Goal: Task Accomplishment & Management: Manage account settings

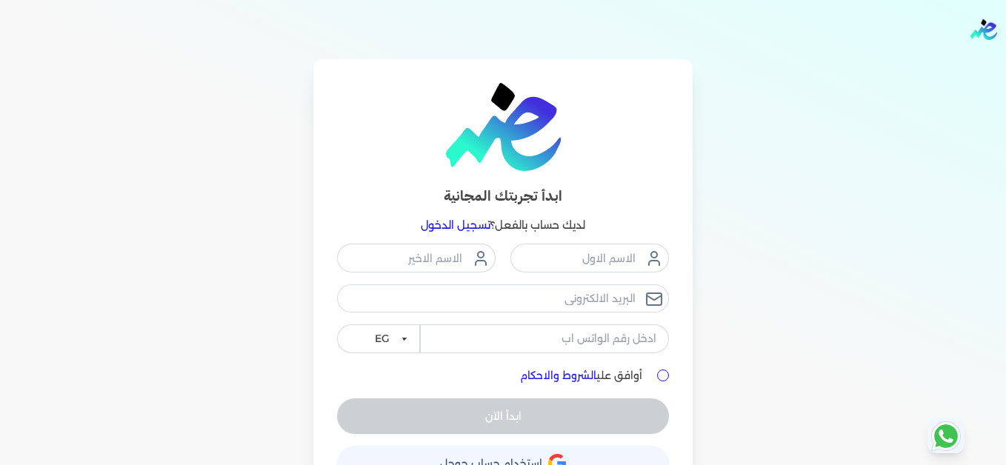
click at [461, 226] on link "تسجيل الدخول" at bounding box center [456, 225] width 70 height 13
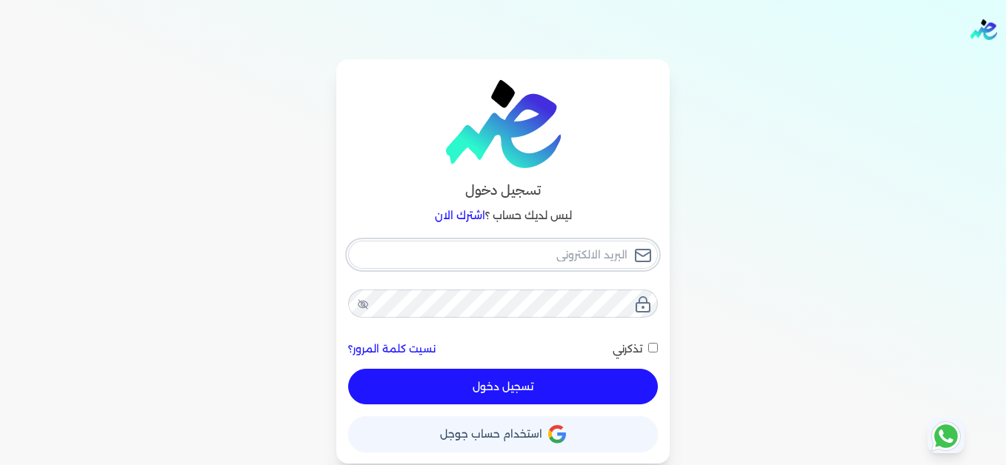
click at [465, 263] on input "email" at bounding box center [503, 255] width 310 height 28
type input "[EMAIL_ADDRESS][DOMAIN_NAME]"
click at [481, 377] on button "تسجيل دخول" at bounding box center [503, 387] width 310 height 36
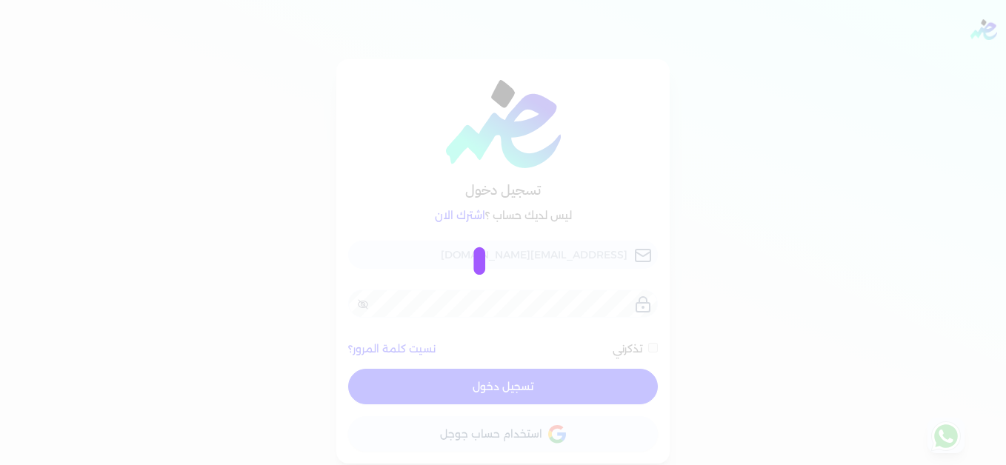
checkbox input "false"
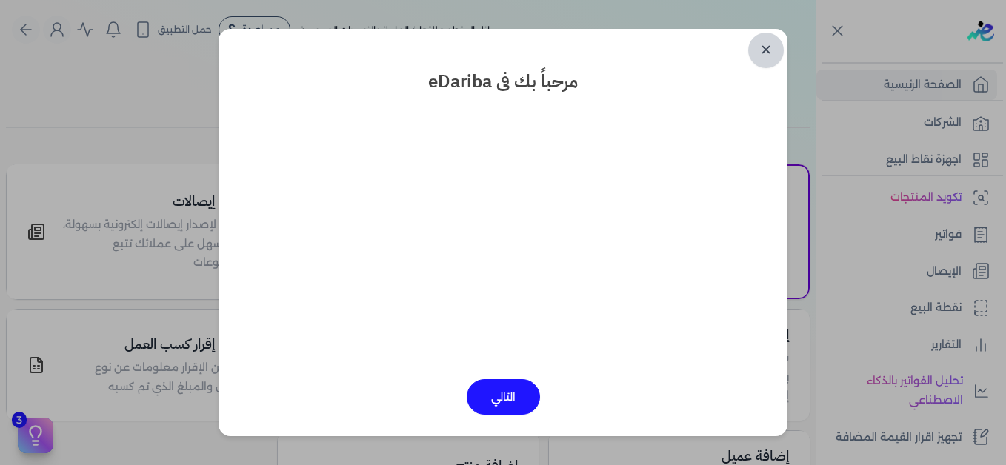
click at [765, 48] on link "✕" at bounding box center [766, 51] width 36 height 36
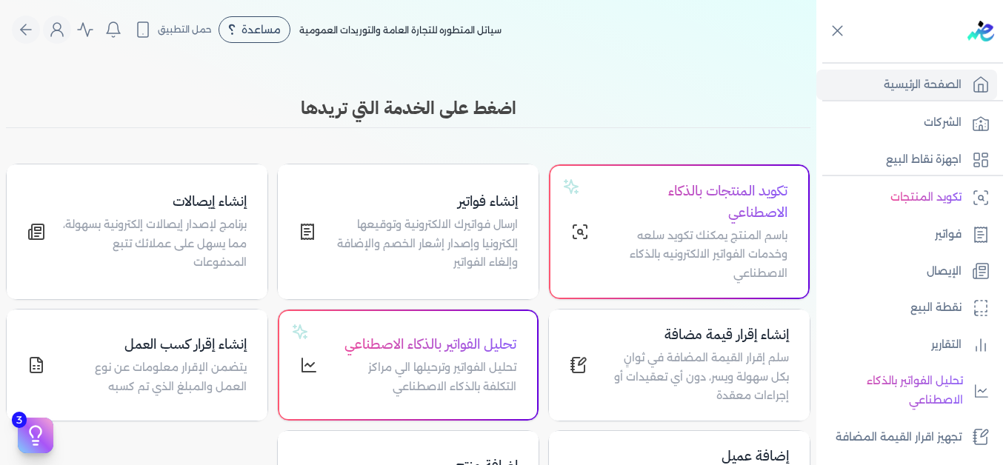
click at [765, 48] on body "برجاء مراجعة صحة رقم التسجيل الضريبي : 767827139 من هنا Dismiss ✕ ✕ استهلكت 100…" at bounding box center [503, 232] width 1006 height 465
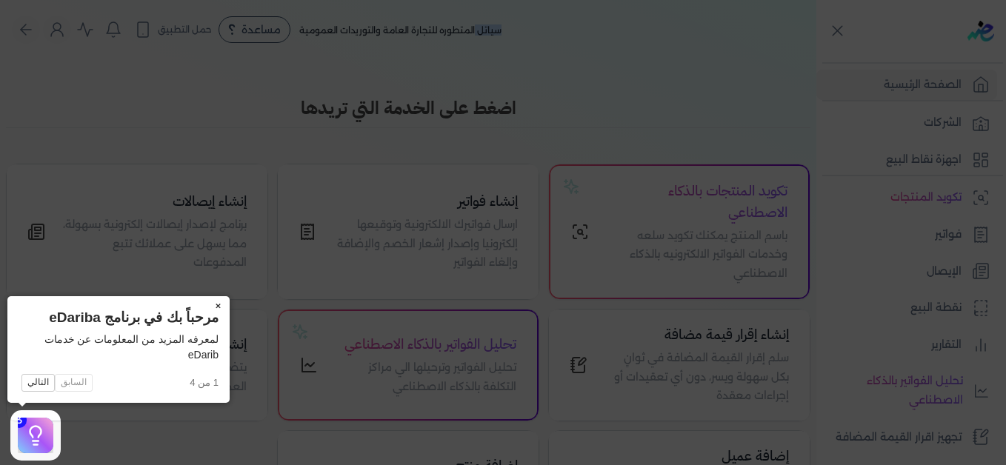
click at [220, 310] on button "×" at bounding box center [218, 306] width 24 height 21
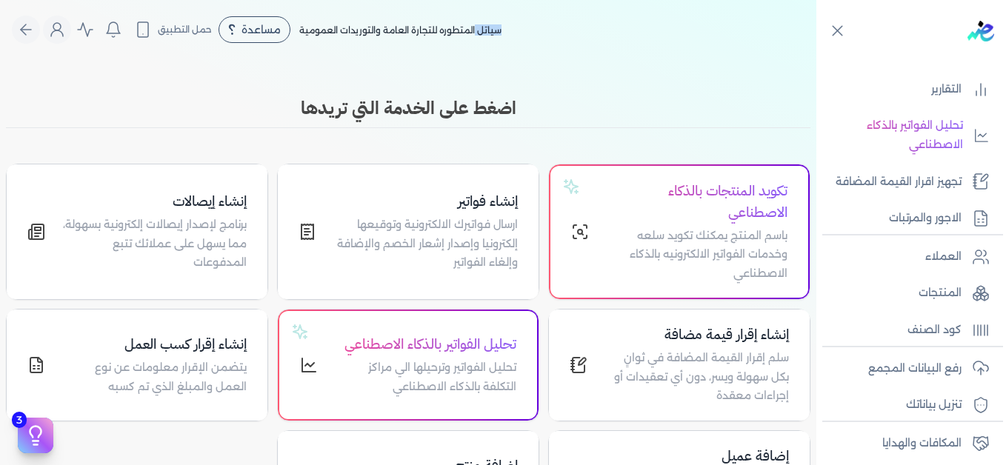
scroll to position [256, 0]
click at [862, 377] on link "رفع البيانات المجمع" at bounding box center [906, 368] width 181 height 31
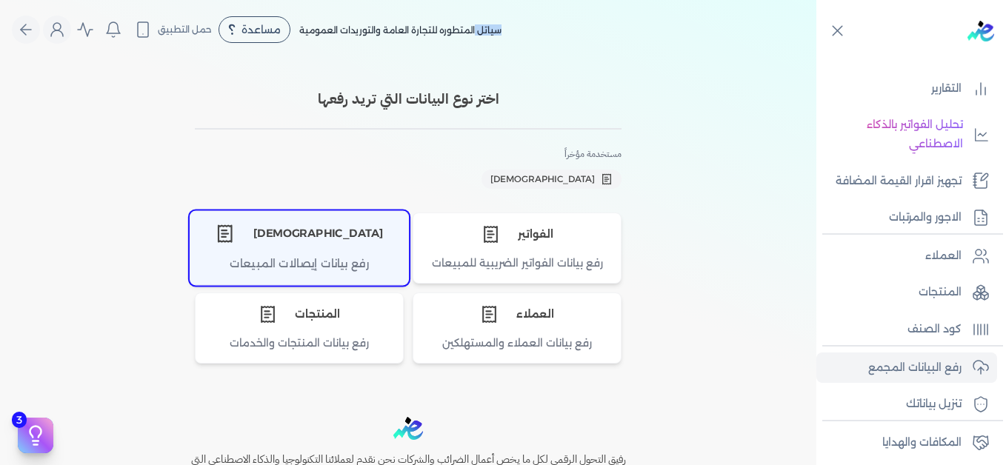
click at [361, 227] on div "الإيصالات" at bounding box center [299, 233] width 218 height 44
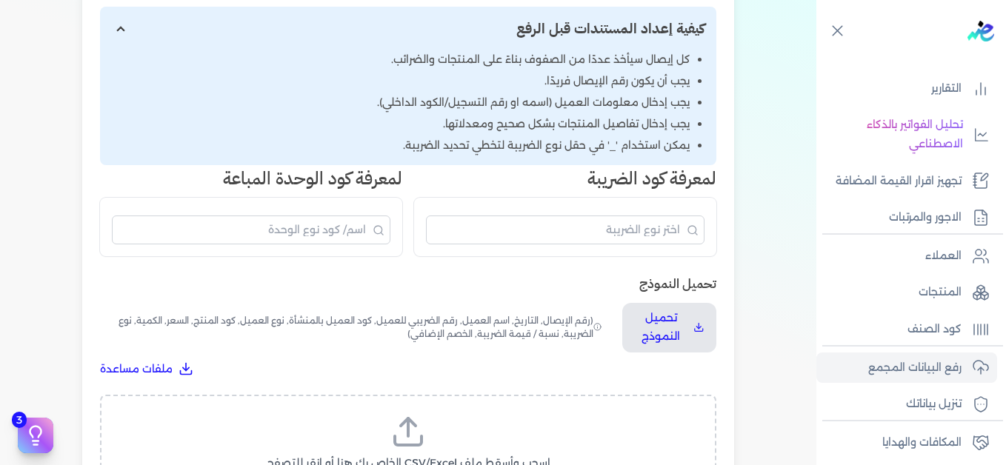
scroll to position [284, 0]
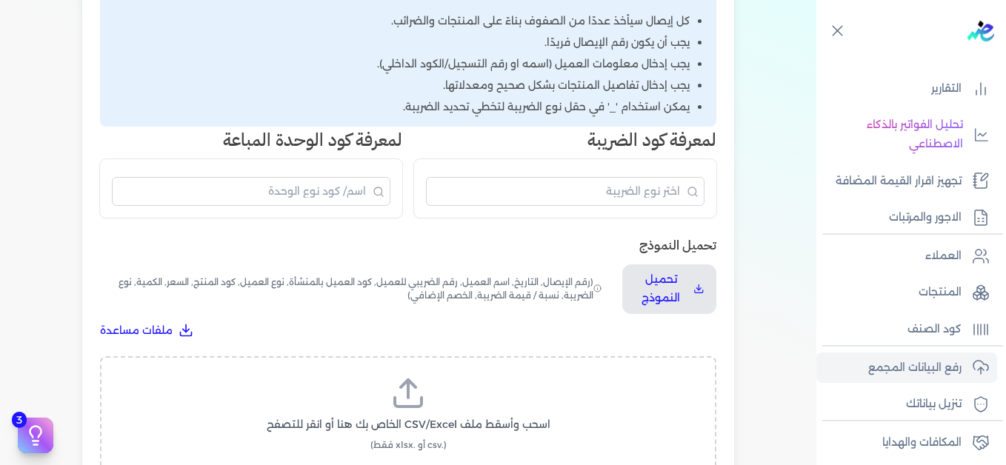
click at [309, 416] on label "اسحب وأسقط ملف CSV/Excel الخاص بك هنا أو انقر للتصفح (.csv أو .xlsx فقط)" at bounding box center [408, 414] width 578 height 76
click at [0, 0] on input "اسحب وأسقط ملف CSV/Excel الخاص بك هنا أو انقر للتصفح (.csv أو .xlsx فقط)" at bounding box center [0, 0] width 0 height 0
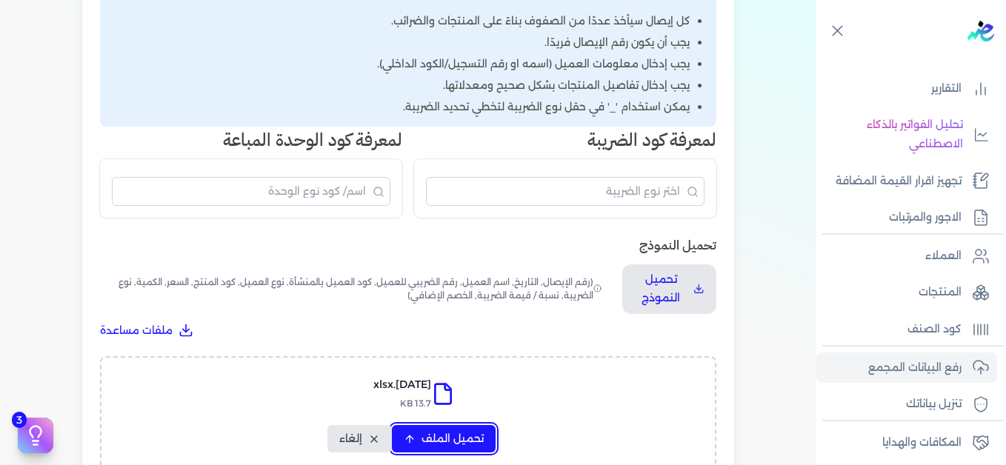
click at [422, 442] on button "تحميل الملف" at bounding box center [444, 438] width 104 height 27
select select "التاريخ"
select select "أسم العميل"
select select "نوع العميل"
select select "وصف البند"
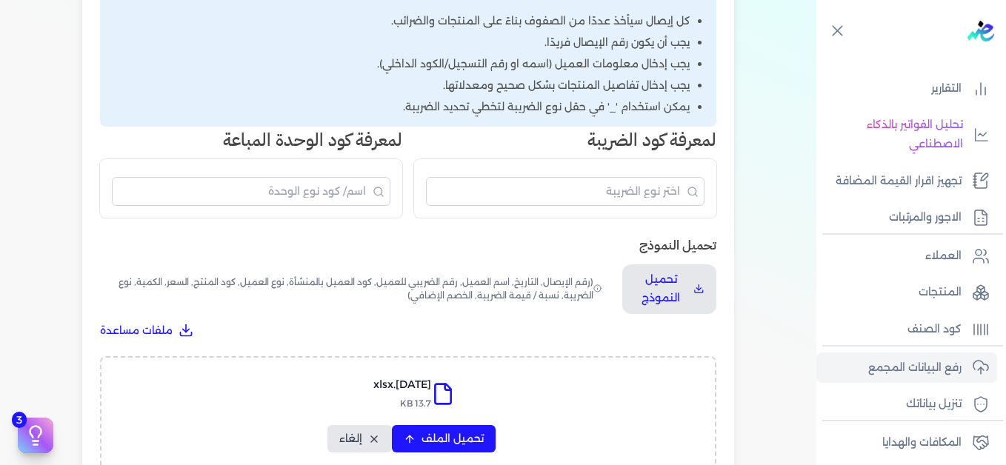
select select "السعر"
select select "الكمية"
select select "نوع الضريبة"
select select "نسبة / قيمة الضريبة"
select select "خصم اضافي"
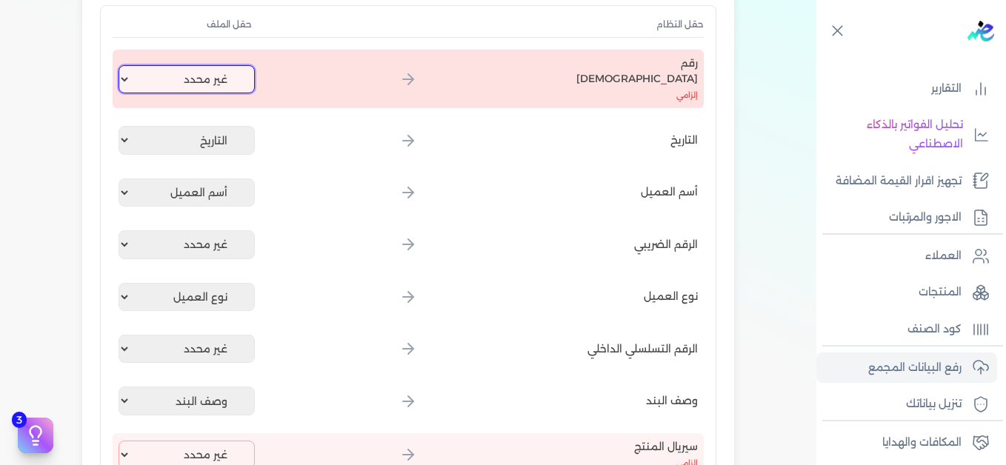
click at [196, 67] on select "غير محدد إيصال رقم التاريخ كود العميل بالمنشأة أسم العميل الرقم الضريبي للعميل …" at bounding box center [187, 79] width 136 height 28
select select "إيصال رقم"
click at [121, 65] on select "غير محدد إيصال رقم التاريخ كود العميل بالمنشأة أسم العميل الرقم الضريبي للعميل …" at bounding box center [187, 79] width 136 height 28
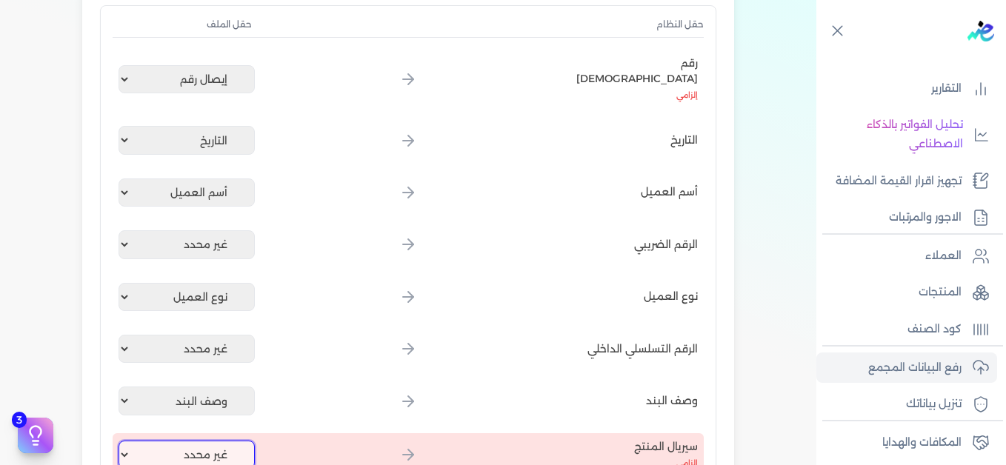
click at [159, 441] on select "غير محدد إيصال رقم التاريخ كود العميل بالمنشأة أسم العميل الرقم الضريبي للعميل …" at bounding box center [187, 455] width 136 height 28
select select "كود المنتج الداخلي"
click at [121, 441] on select "غير محدد إيصال رقم التاريخ كود العميل بالمنشأة أسم العميل الرقم الضريبي للعميل …" at bounding box center [187, 455] width 136 height 28
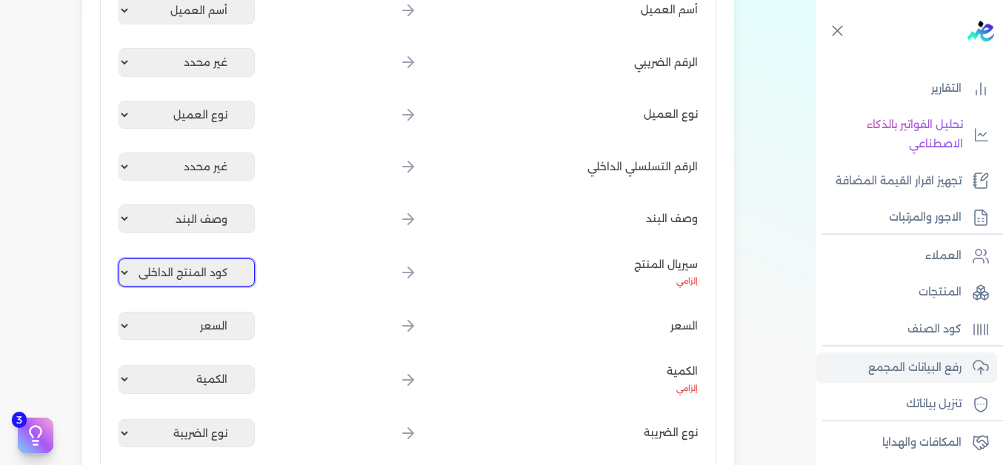
scroll to position [692, 0]
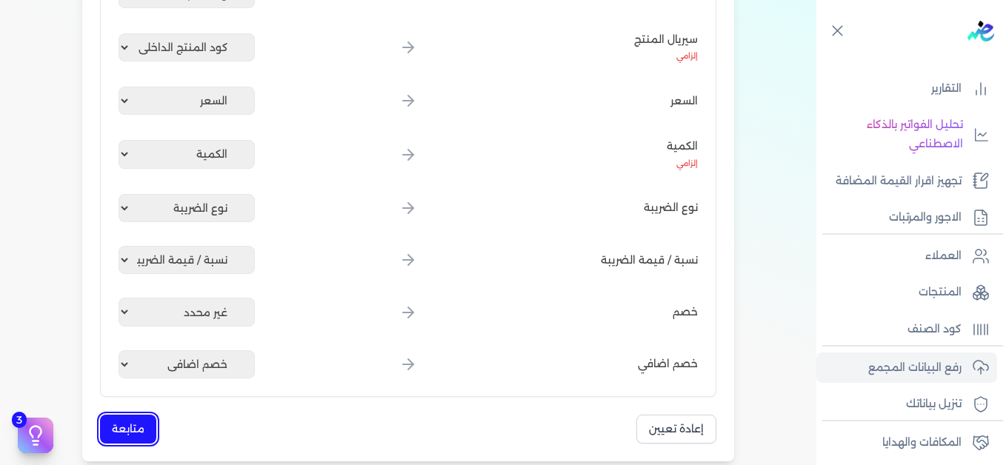
click at [122, 426] on button "متابعة" at bounding box center [128, 429] width 56 height 29
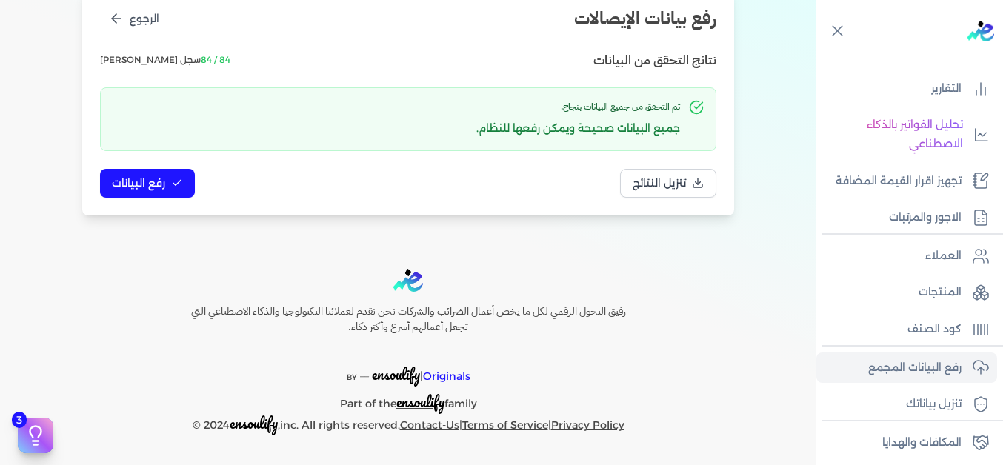
scroll to position [202, 0]
click at [159, 182] on span "رفع البيانات" at bounding box center [138, 184] width 53 height 16
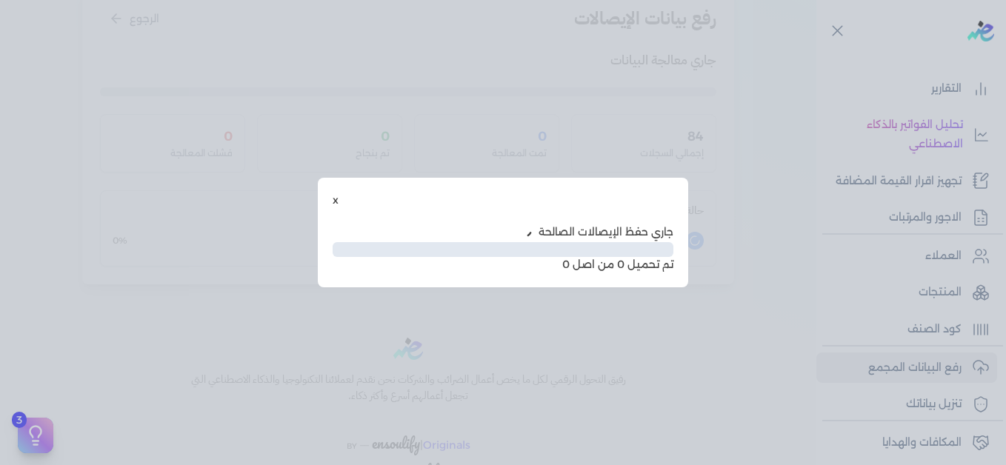
scroll to position [121, 0]
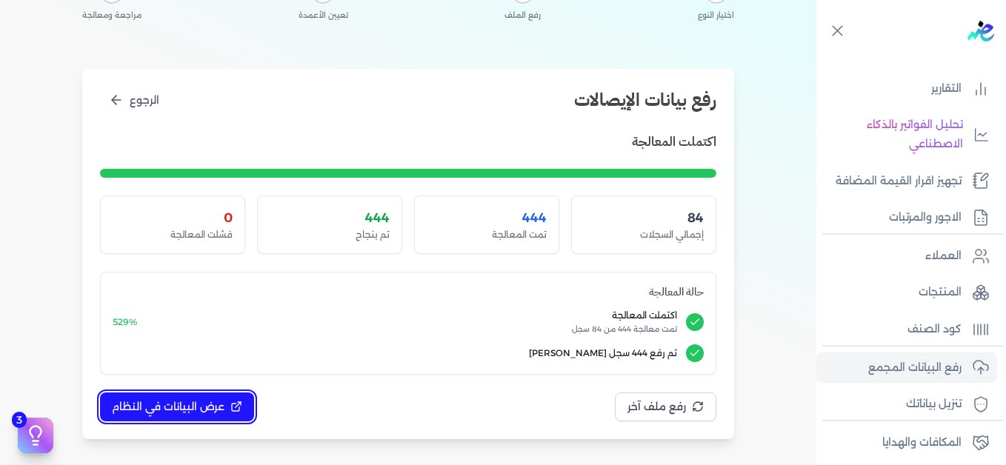
click at [168, 393] on button "عرض البيانات في النظام" at bounding box center [177, 407] width 154 height 29
click at [167, 404] on span "عرض البيانات في النظام" at bounding box center [168, 407] width 113 height 16
click at [232, 401] on icon at bounding box center [236, 407] width 12 height 12
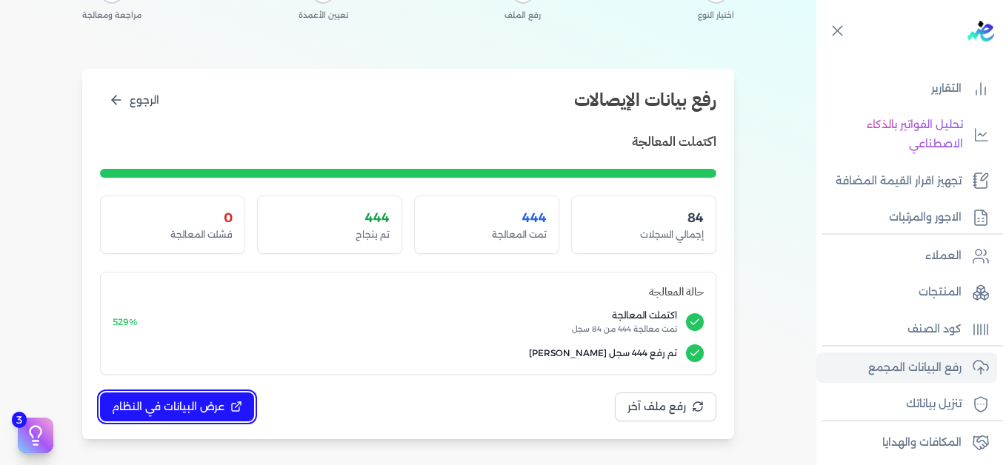
click at [232, 401] on icon at bounding box center [236, 407] width 12 height 12
click at [219, 402] on span "عرض البيانات في النظام" at bounding box center [168, 407] width 113 height 16
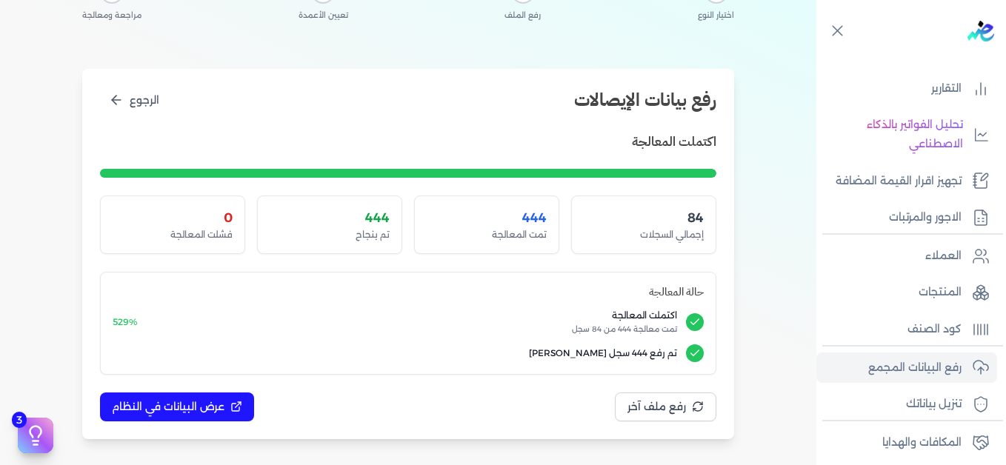
click at [519, 126] on div "رفع بيانات الإيصالات الرجوع اكتملت المعالجة 84 إجمالي السجلات 444 تمت المعالجة …" at bounding box center [408, 254] width 652 height 370
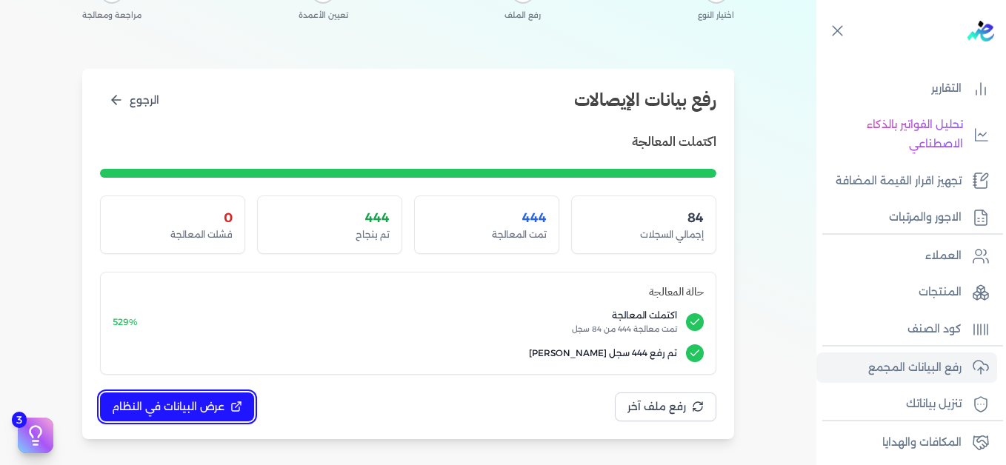
click at [195, 410] on span "عرض البيانات في النظام" at bounding box center [168, 407] width 113 height 16
click at [180, 411] on span "عرض البيانات في النظام" at bounding box center [168, 407] width 113 height 16
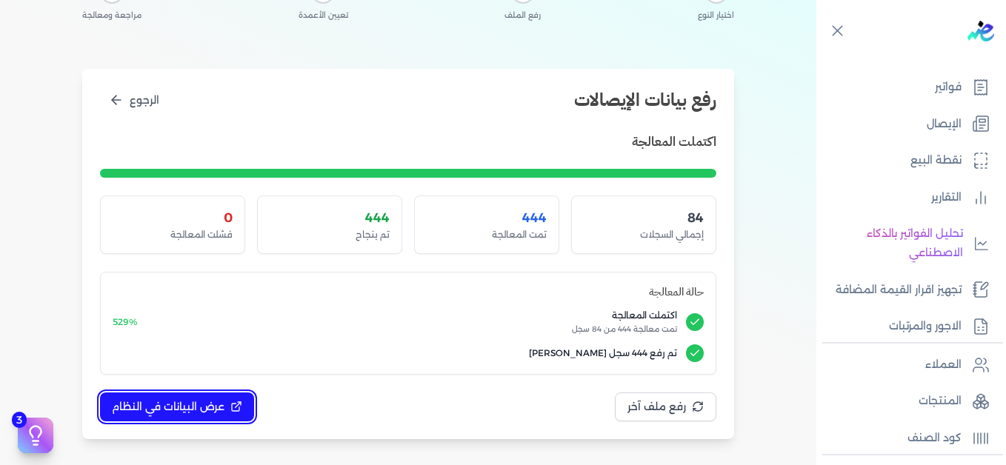
scroll to position [36, 0]
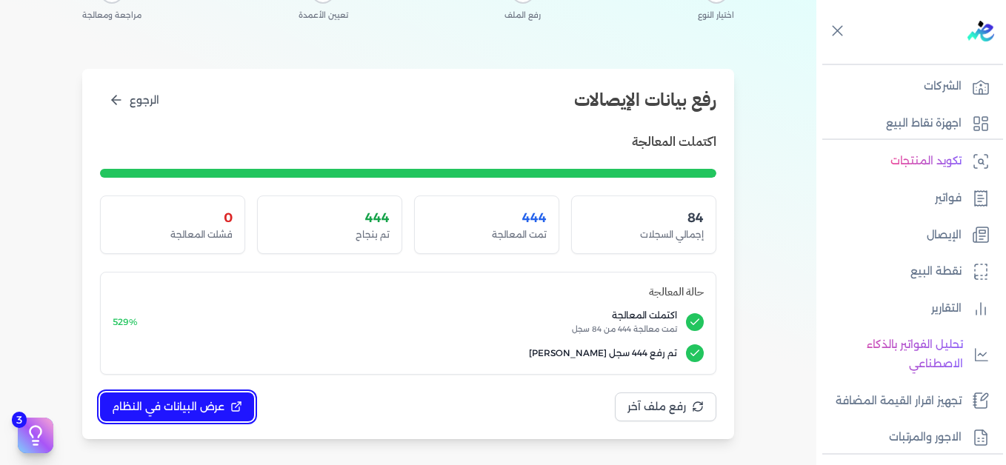
click at [173, 399] on span "عرض البيانات في النظام" at bounding box center [168, 407] width 113 height 16
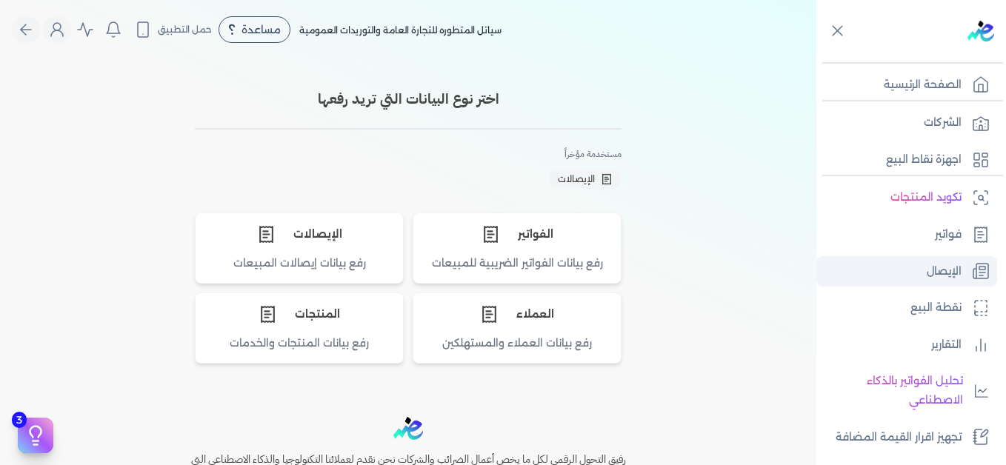
click at [920, 264] on link "الإيصال" at bounding box center [906, 271] width 181 height 31
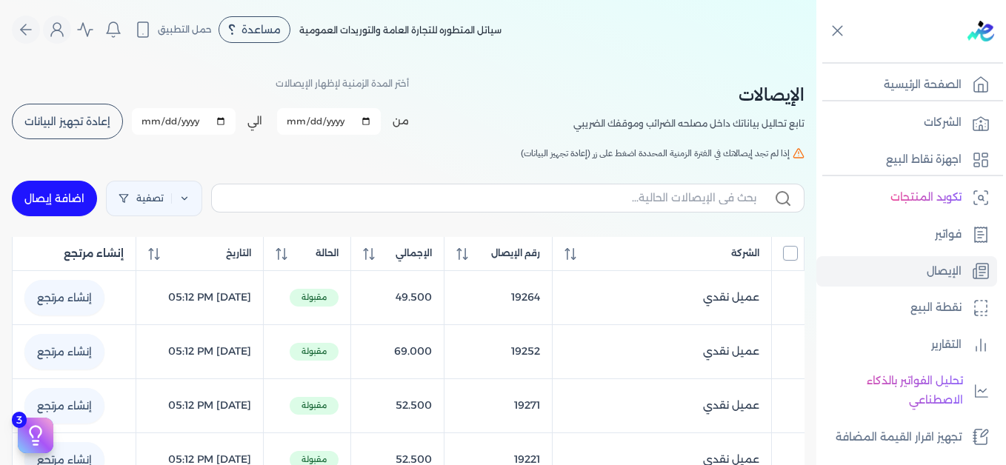
click at [790, 258] on input "All items unselected" at bounding box center [790, 253] width 15 height 15
click at [790, 258] on input "All items selected" at bounding box center [790, 253] width 15 height 15
click at [790, 258] on input "All items unselected" at bounding box center [790, 253] width 15 height 15
checkbox input "true"
click at [187, 204] on link "تصفية" at bounding box center [154, 199] width 96 height 36
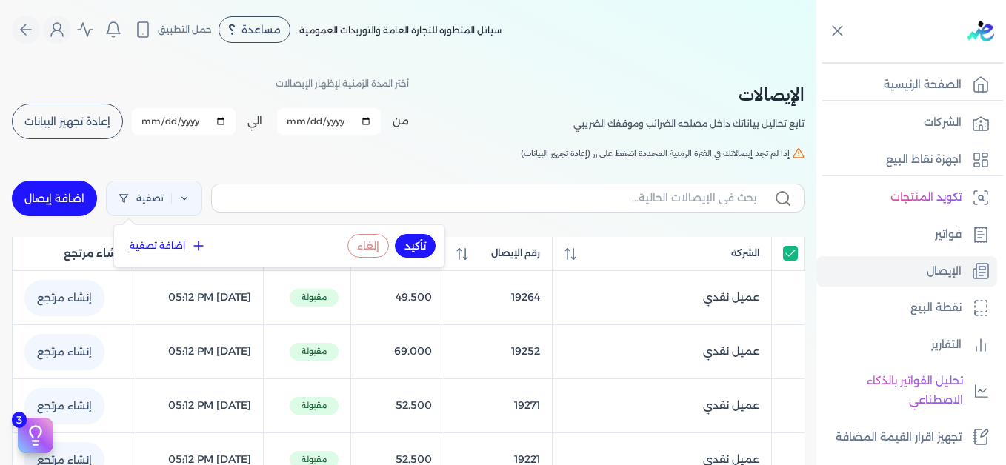
click at [174, 251] on button "اضافة تصفية" at bounding box center [168, 246] width 90 height 18
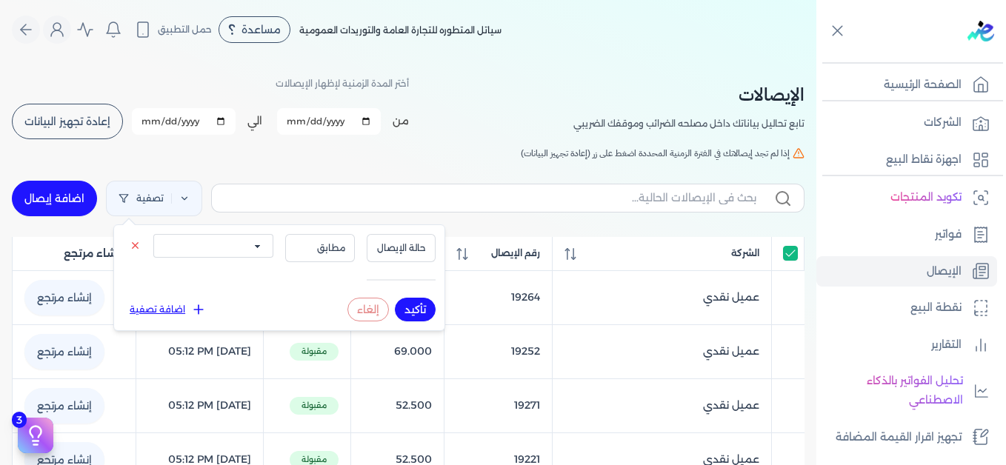
click at [238, 253] on select "الكل مقبولة غير مقبولة يتم مراجعتها ملغية مرفوضة مسودة" at bounding box center [213, 246] width 120 height 24
select select "draft"
click at [153, 234] on select "الكل مقبولة غير مقبولة يتم مراجعتها ملغية مرفوضة مسودة" at bounding box center [213, 246] width 120 height 24
click at [404, 306] on button "تأكيد" at bounding box center [415, 310] width 41 height 24
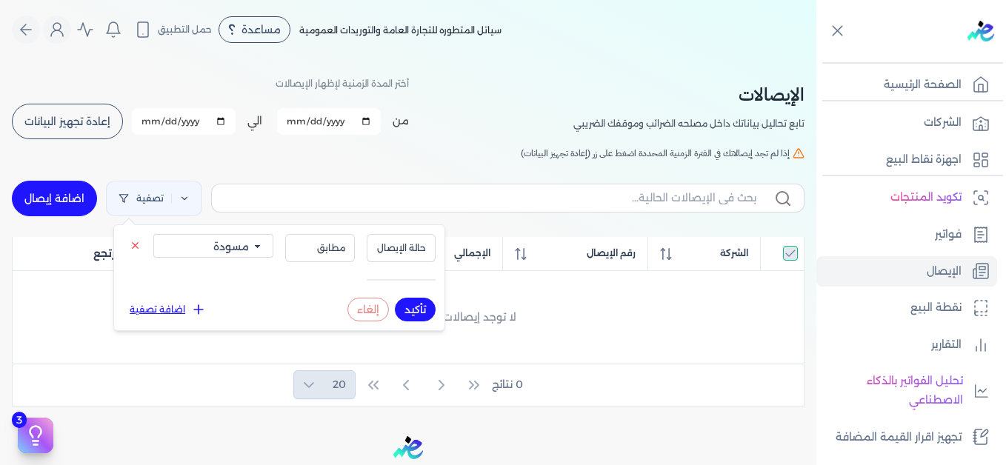
click at [441, 126] on div "الإيصالات تابع تحاليل بياناتك داخل مصلحه الضرائب وموقفك الضريبي أختر المدة الزم…" at bounding box center [408, 107] width 793 height 67
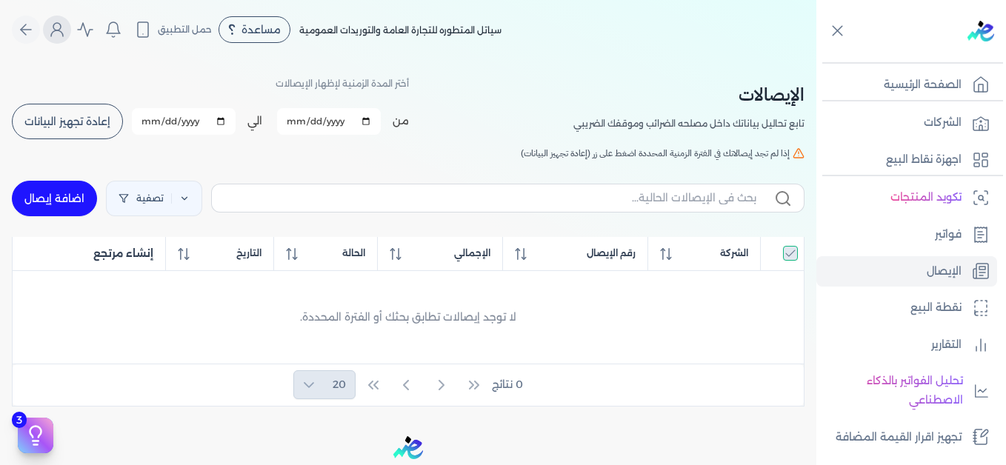
click at [56, 32] on icon "Global" at bounding box center [57, 30] width 18 height 18
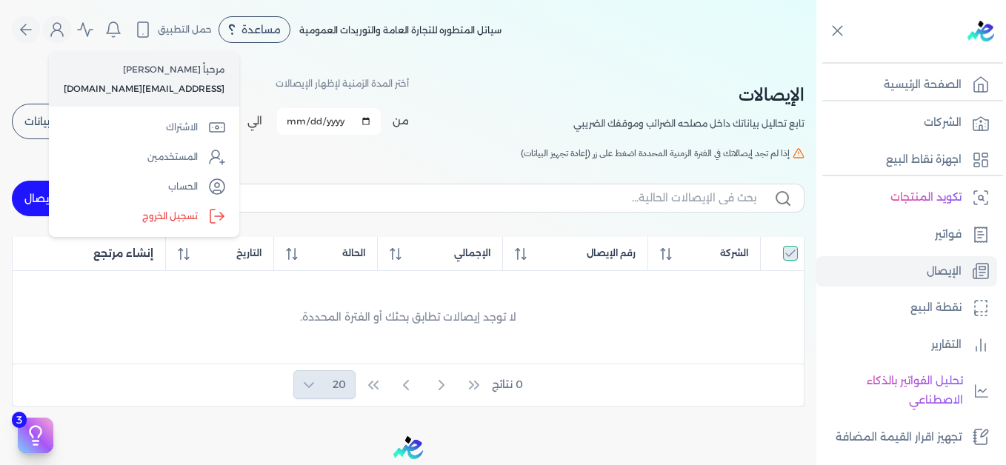
click at [500, 83] on div "الإيصالات تابع تحاليل بياناتك داخل مصلحه الضرائب وموقفك الضريبي أختر المدة الزم…" at bounding box center [408, 107] width 793 height 67
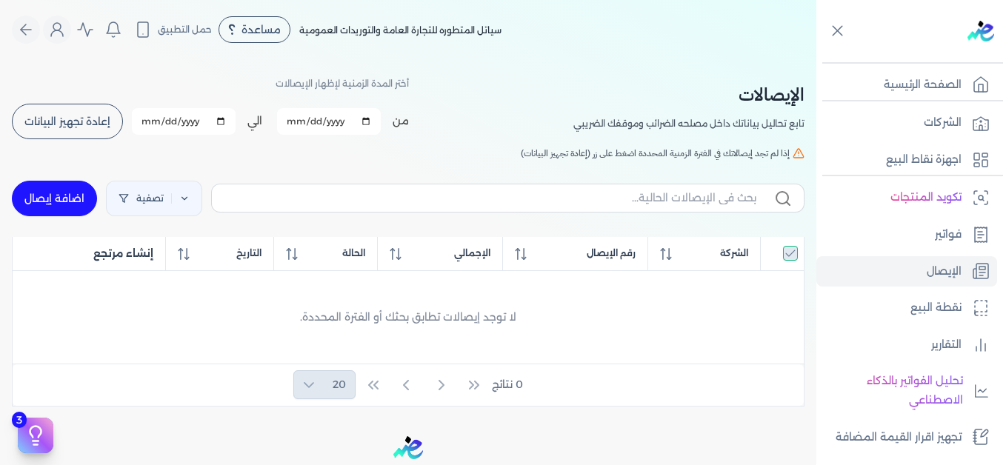
click at [99, 114] on button "إعادة تجهيز البيانات" at bounding box center [67, 122] width 111 height 36
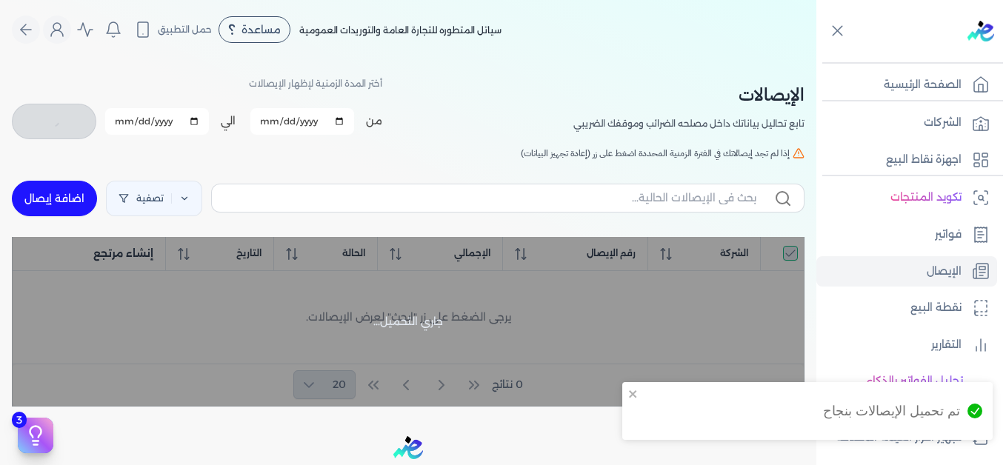
checkbox input "true"
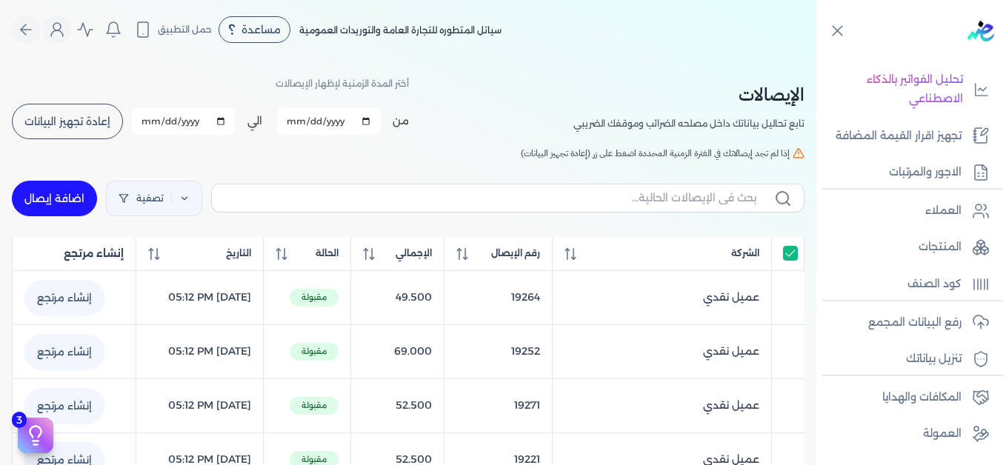
scroll to position [307, 0]
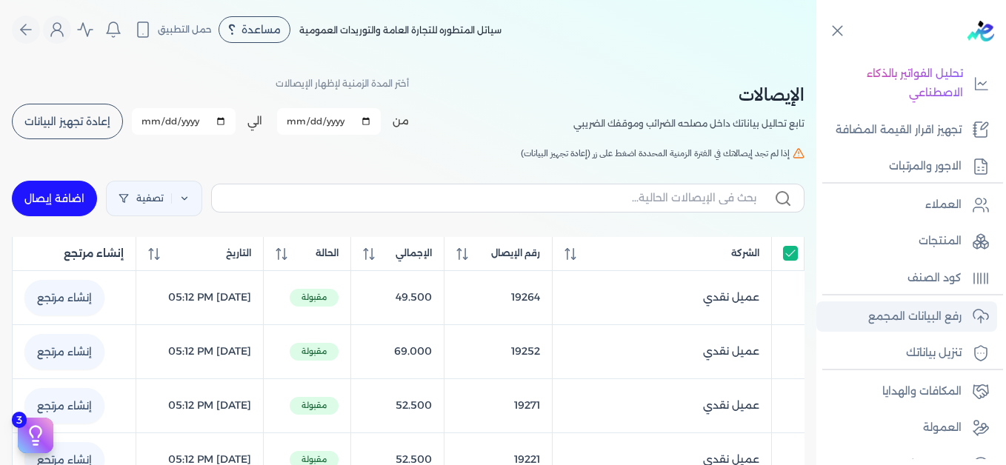
click at [900, 313] on p "رفع البيانات المجمع" at bounding box center [914, 316] width 93 height 19
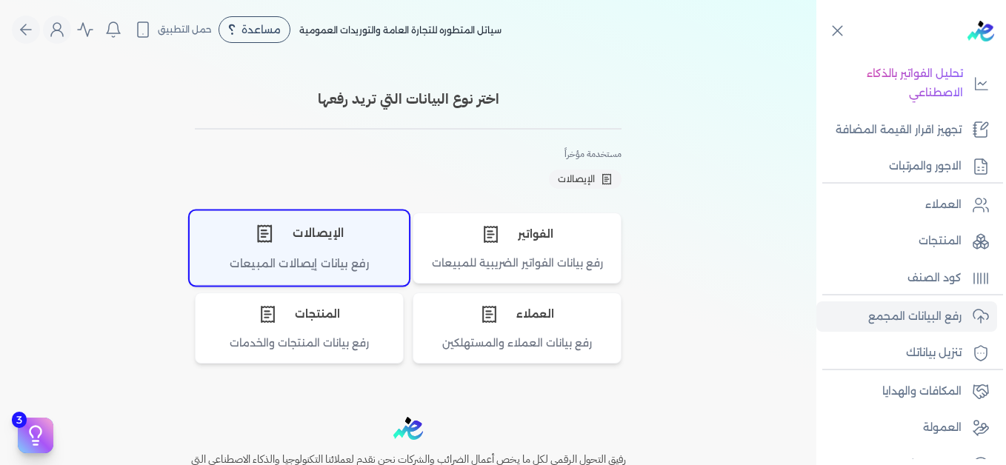
click at [377, 259] on div "رفع بيانات إيصالات المبيعات" at bounding box center [299, 270] width 218 height 29
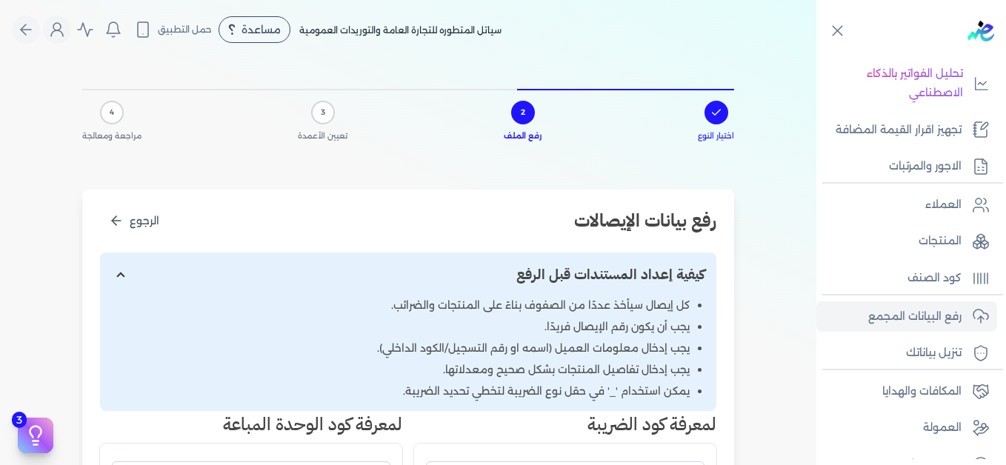
scroll to position [376, 0]
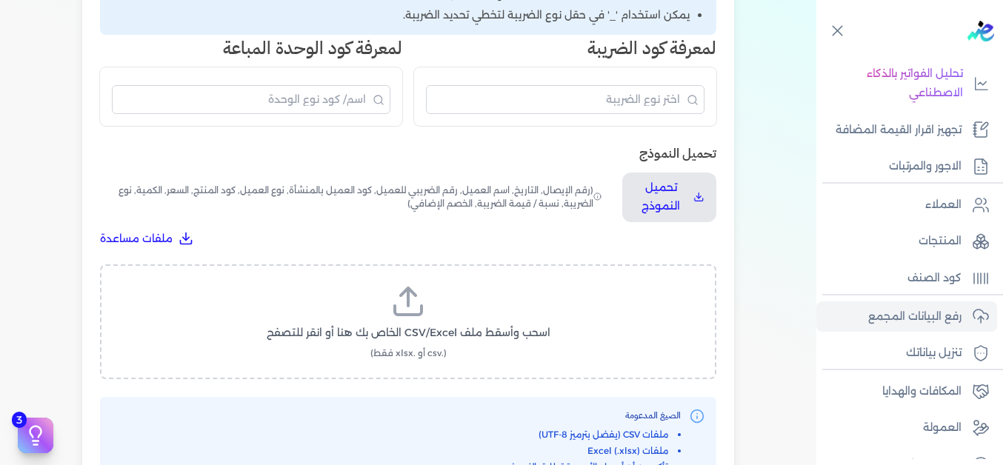
click at [407, 303] on icon at bounding box center [408, 302] width 36 height 36
click at [0, 0] on input "اسحب وأسقط ملف CSV/Excel الخاص بك هنا أو انقر للتصفح (.csv أو .xlsx فقط)" at bounding box center [0, 0] width 0 height 0
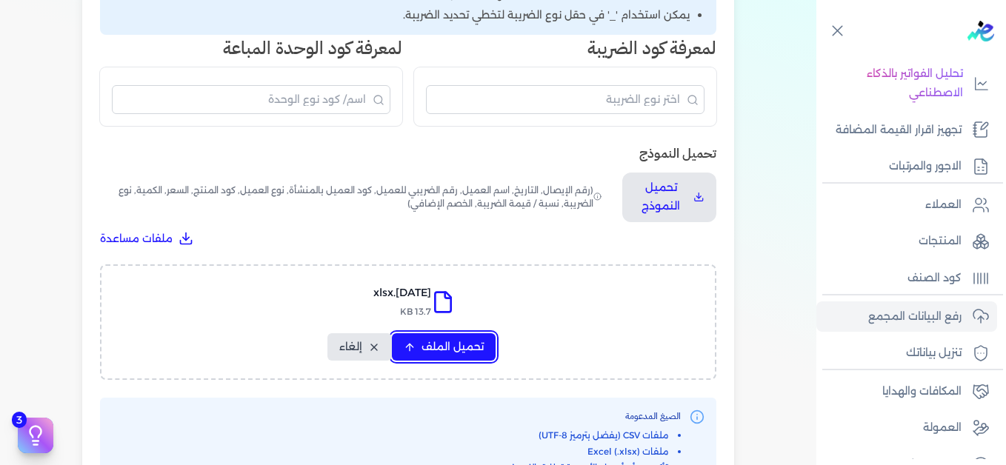
click at [453, 347] on span "تحميل الملف" at bounding box center [452, 347] width 62 height 16
select select "التاريخ"
select select "أسم العميل"
select select "نوع العميل"
select select "وصف البند"
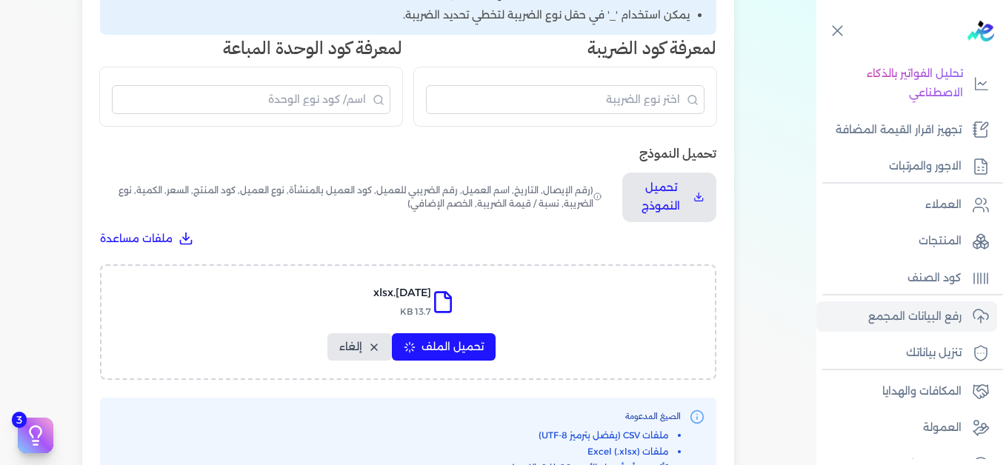
select select "السعر"
select select "الكمية"
select select "نوع الضريبة"
select select "نسبة / قيمة الضريبة"
select select "خصم اضافي"
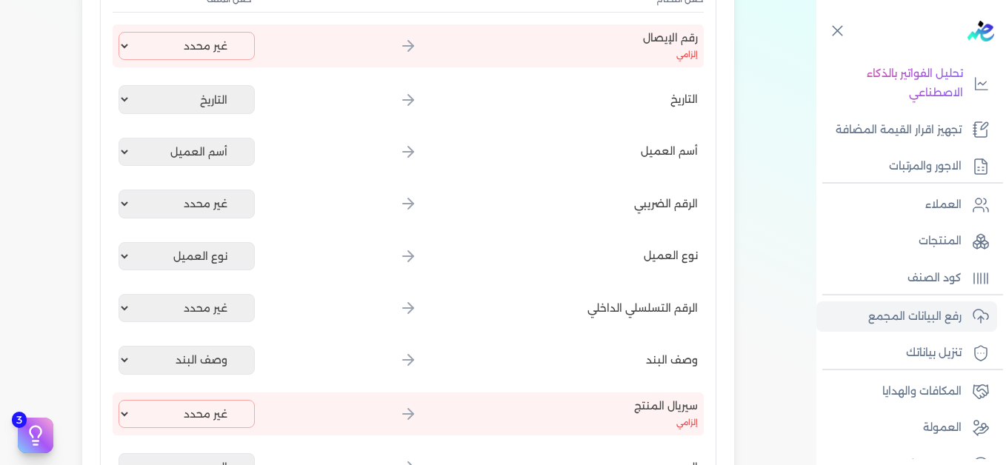
scroll to position [307, 0]
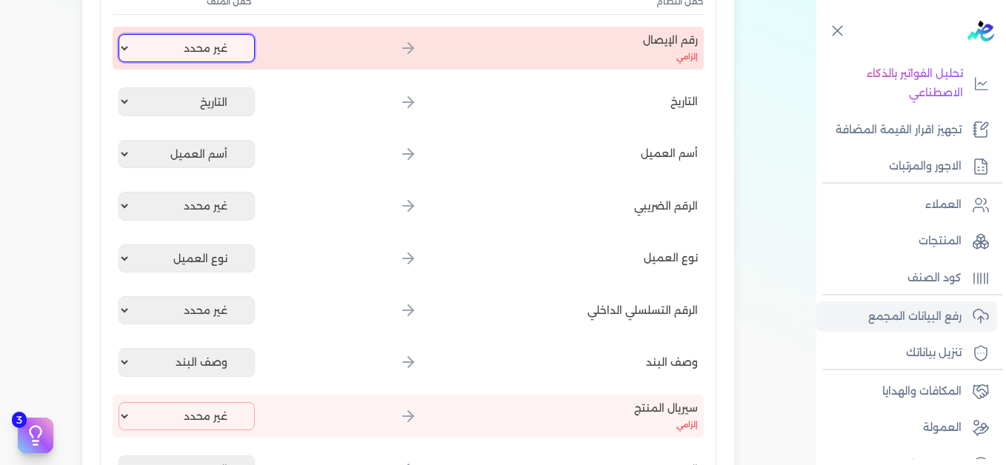
click at [156, 42] on select "غير محدد إيصال رقم التاريخ كود العميل بالمنشأة أسم العميل الرقم الضريبي للعميل …" at bounding box center [187, 48] width 136 height 28
select select "إيصال رقم"
click at [121, 34] on select "غير محدد إيصال رقم التاريخ كود العميل بالمنشأة أسم العميل الرقم الضريبي للعميل …" at bounding box center [187, 48] width 136 height 28
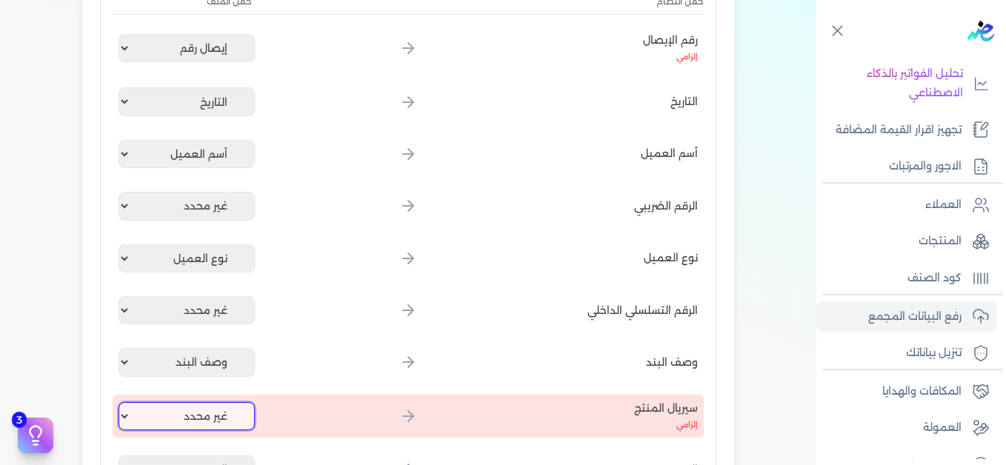
click at [169, 410] on select "غير محدد إيصال رقم التاريخ كود العميل بالمنشأة أسم العميل الرقم الضريبي للعميل …" at bounding box center [187, 416] width 136 height 28
select select "كود المنتج الداخلي"
click at [121, 402] on select "غير محدد إيصال رقم التاريخ كود العميل بالمنشأة أسم العميل الرقم الضريبي للعميل …" at bounding box center [187, 416] width 136 height 28
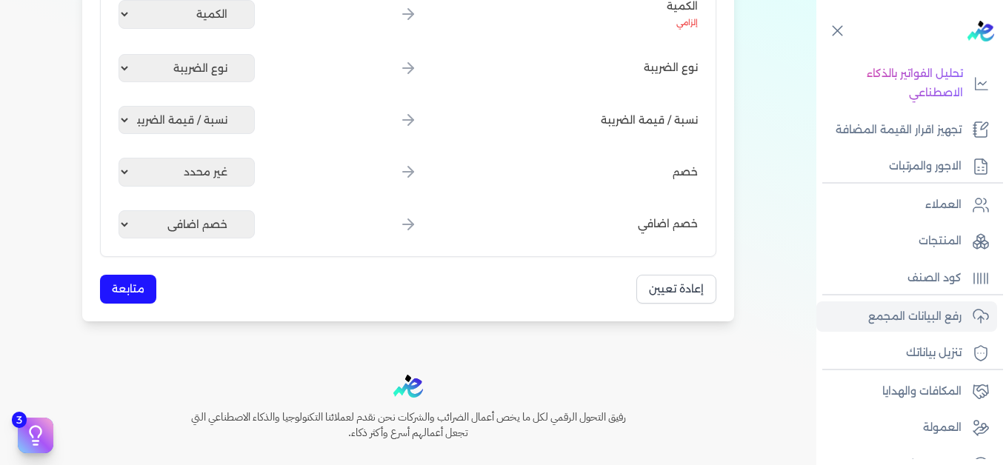
scroll to position [871, 0]
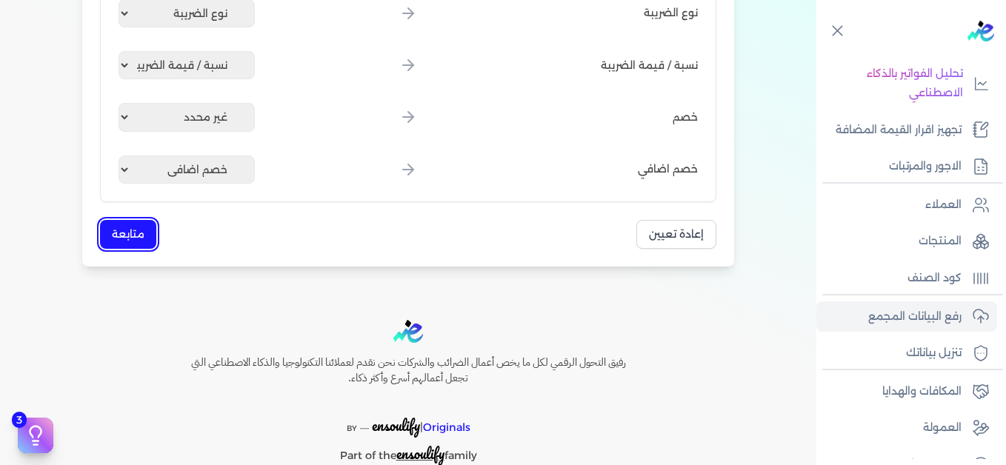
click at [144, 241] on button "متابعة" at bounding box center [128, 234] width 56 height 29
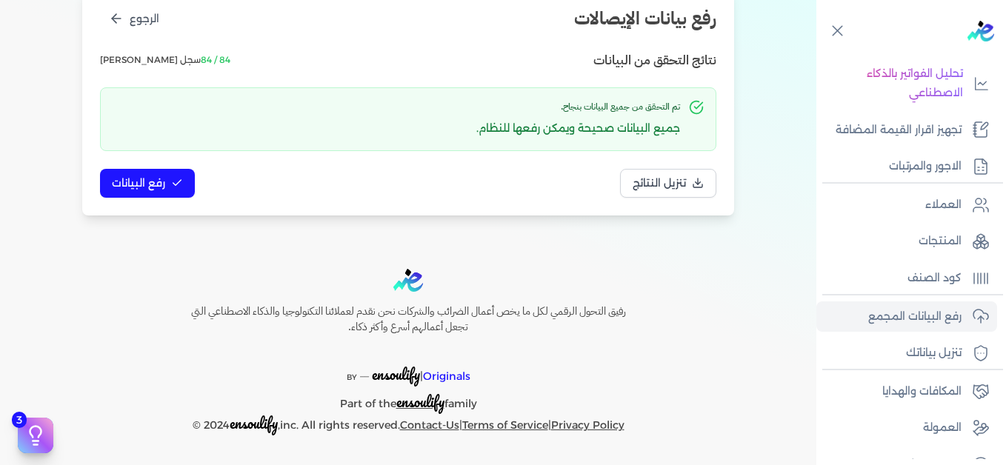
scroll to position [202, 0]
click at [148, 181] on span "رفع البيانات" at bounding box center [138, 184] width 53 height 16
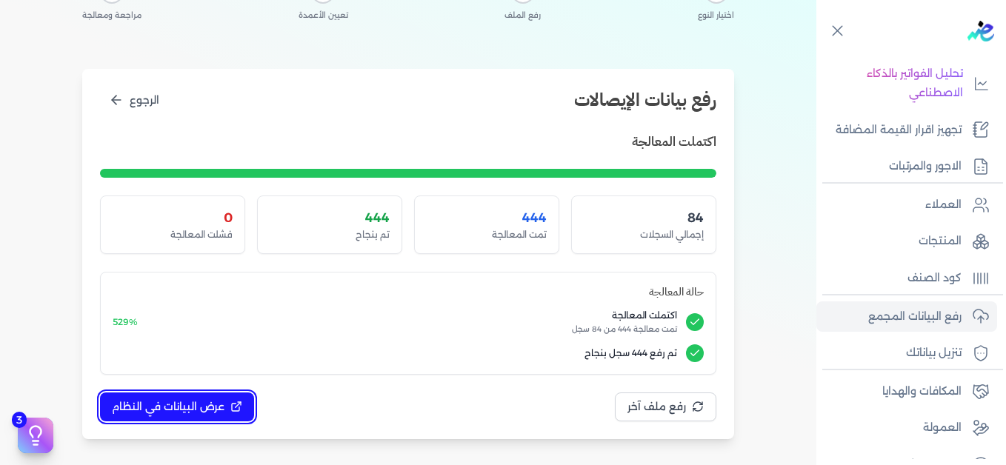
click at [184, 403] on span "عرض البيانات في النظام" at bounding box center [168, 407] width 113 height 16
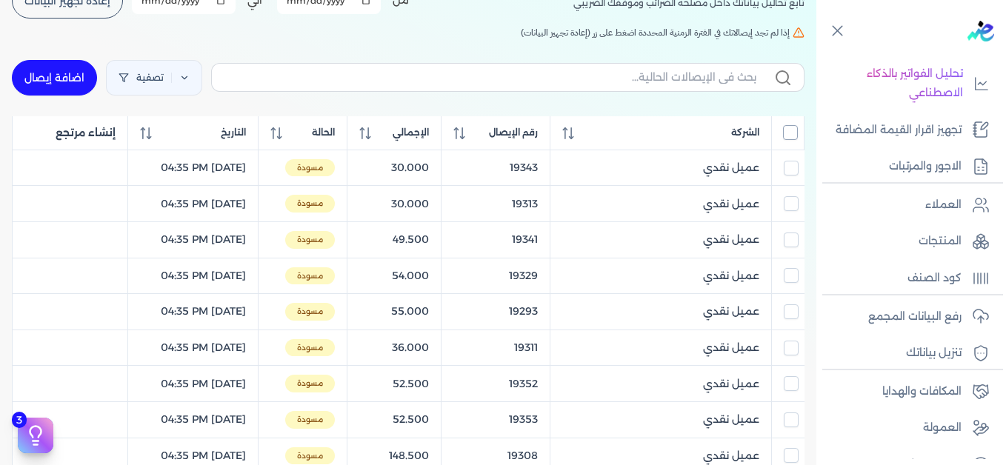
click at [790, 131] on input "All items unselected" at bounding box center [790, 132] width 15 height 15
checkbox input "true"
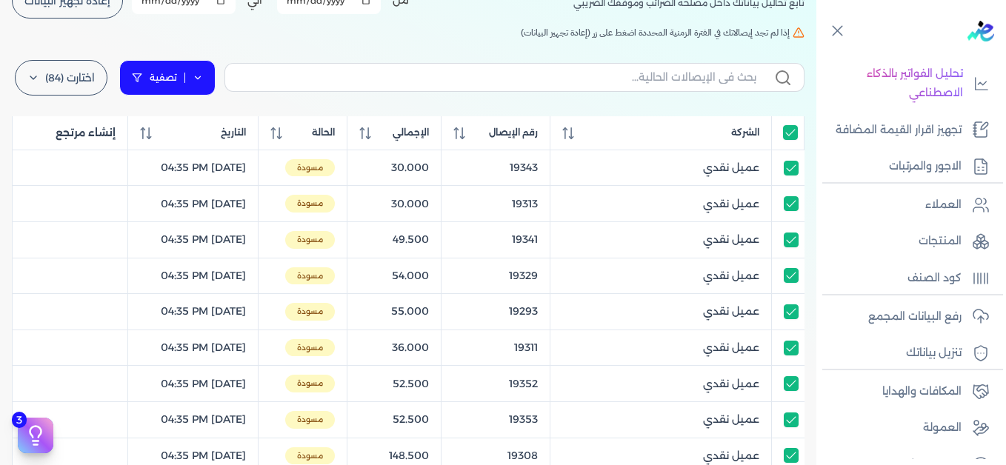
click at [206, 89] on link "تصفية" at bounding box center [167, 78] width 96 height 36
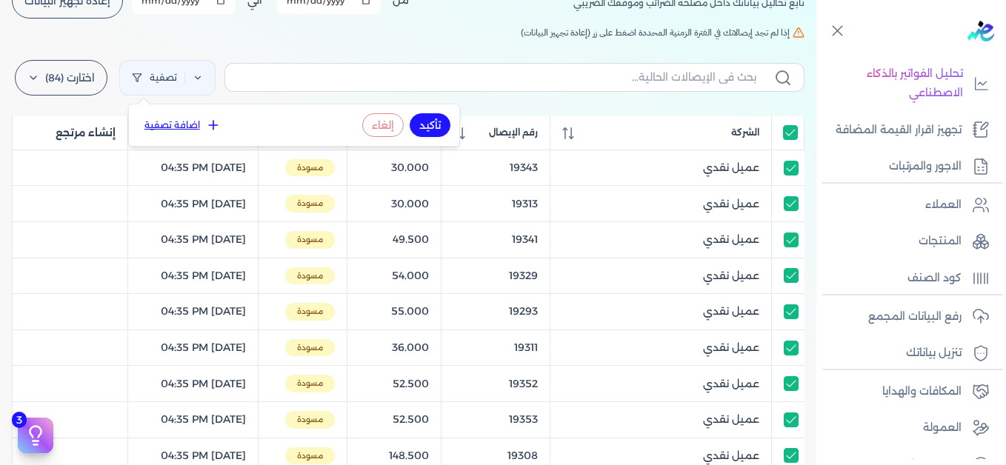
click at [200, 119] on button "اضافة تصفية" at bounding box center [183, 125] width 90 height 18
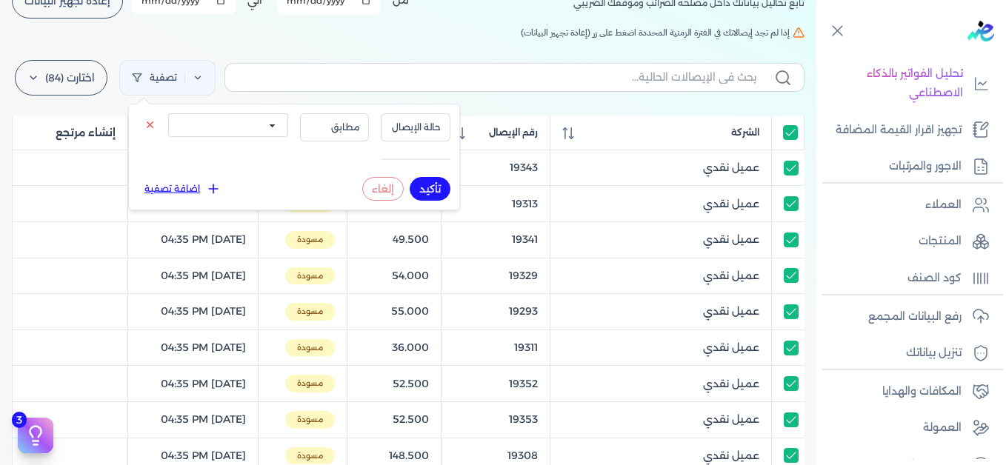
click at [229, 126] on select "الكل مقبولة غير مقبولة يتم مراجعتها ملغية مرفوضة مسودة" at bounding box center [228, 125] width 120 height 24
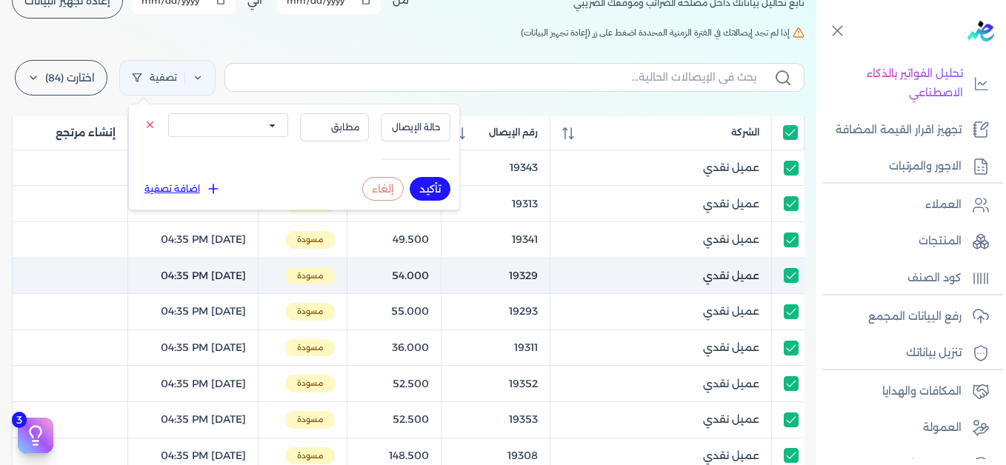
select select "draft"
click at [168, 113] on select "الكل مقبولة غير مقبولة يتم مراجعتها ملغية مرفوضة مسودة" at bounding box center [228, 125] width 120 height 24
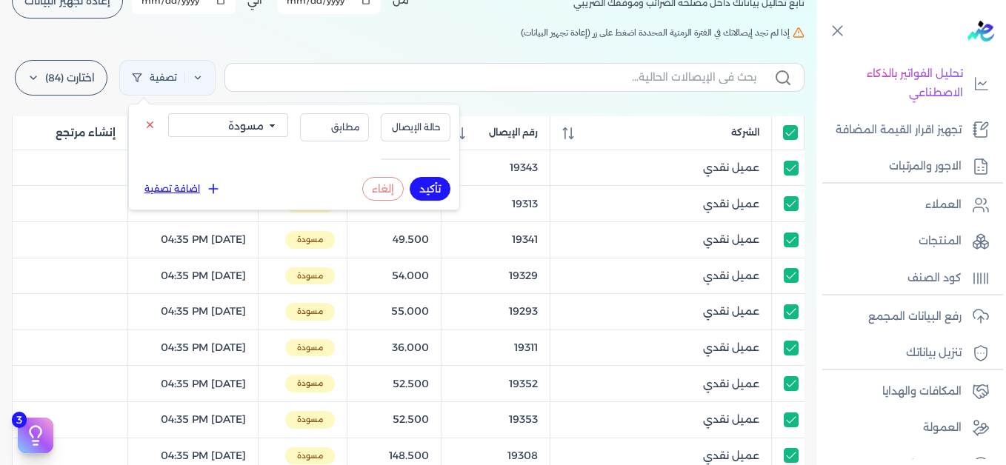
click at [433, 193] on button "تأكيد" at bounding box center [430, 189] width 41 height 24
checkbox input "true"
click at [433, 185] on button "تأكيد" at bounding box center [430, 189] width 41 height 24
checkbox input "true"
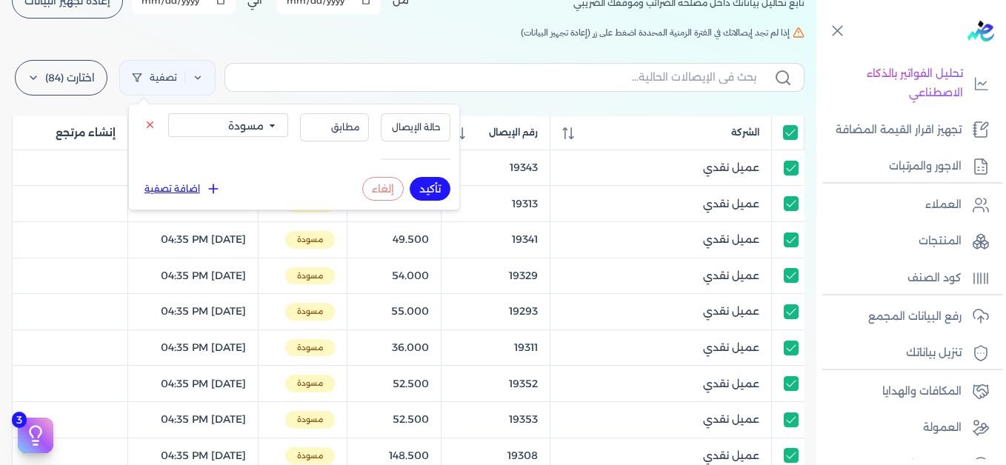
checkbox input "true"
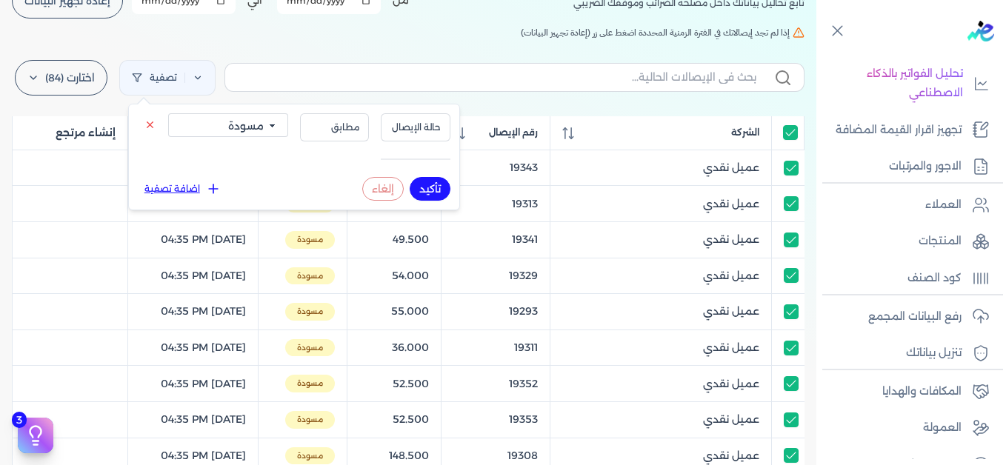
checkbox input "true"
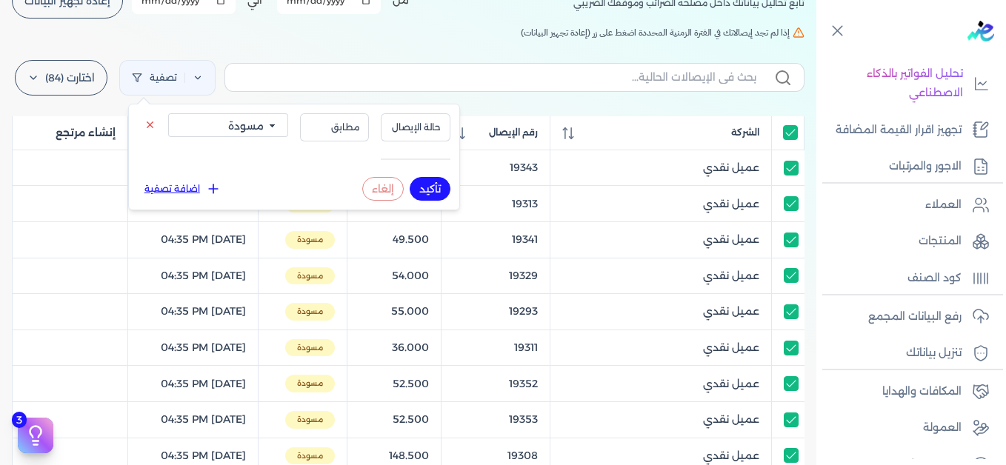
checkbox input "true"
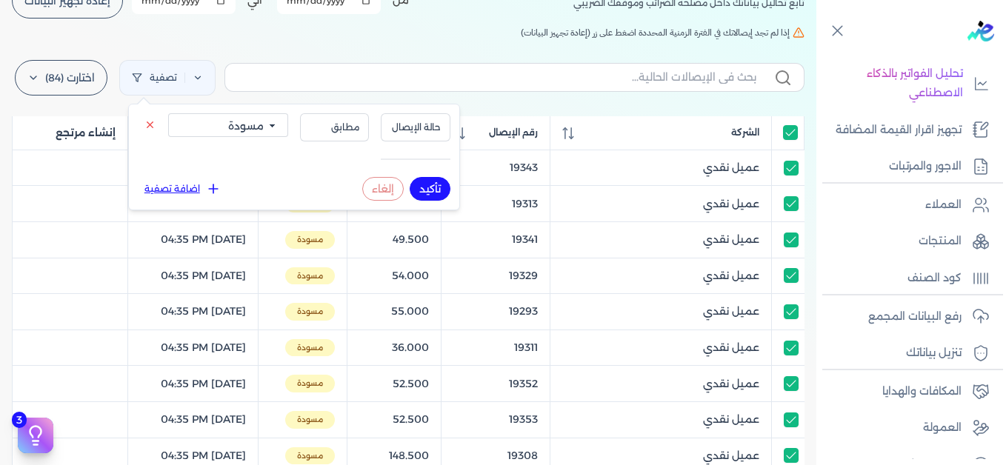
checkbox input "true"
click at [465, 34] on h5 "إذا لم تجد إيصالاتك في الفترة الزمنية المحددة اضغط على زر (إعادة تجهيز البيانات)" at bounding box center [408, 32] width 793 height 13
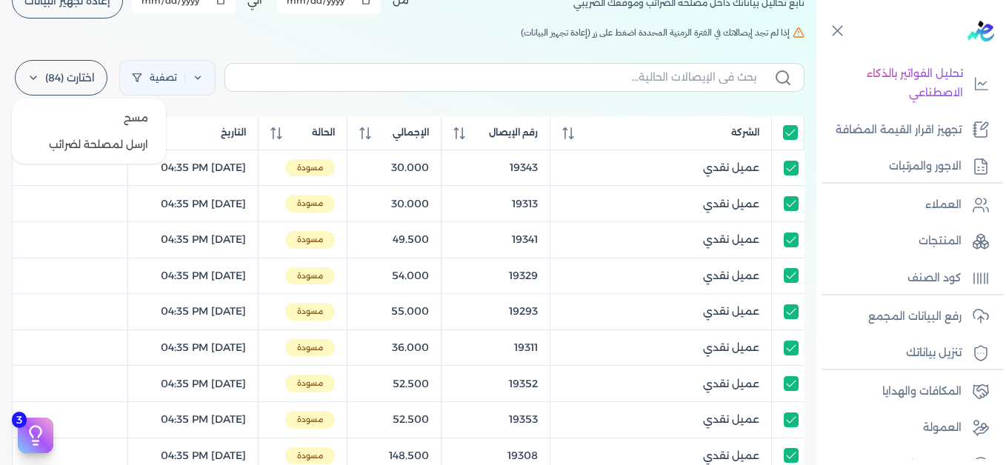
click at [92, 86] on label "اختارت (84)" at bounding box center [61, 78] width 93 height 36
click at [89, 147] on button "ارسل لمصلحة لضرائب" at bounding box center [89, 144] width 142 height 27
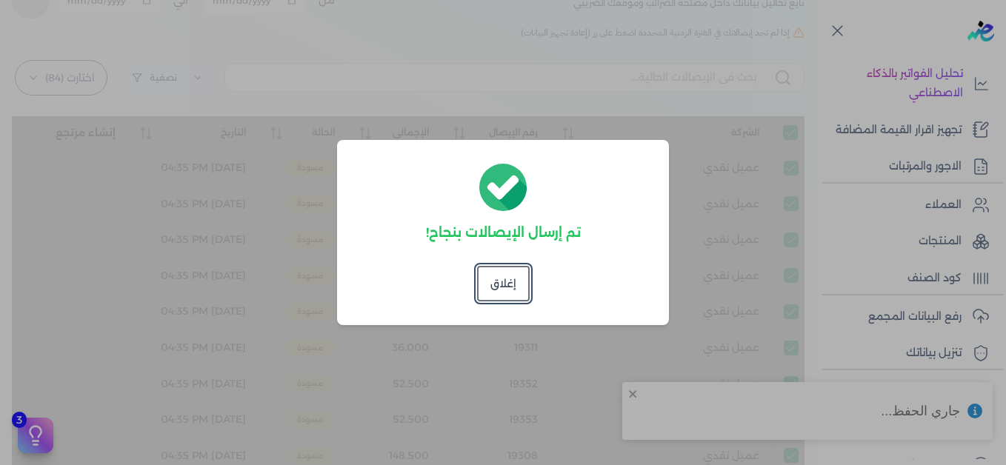
checkbox input "true"
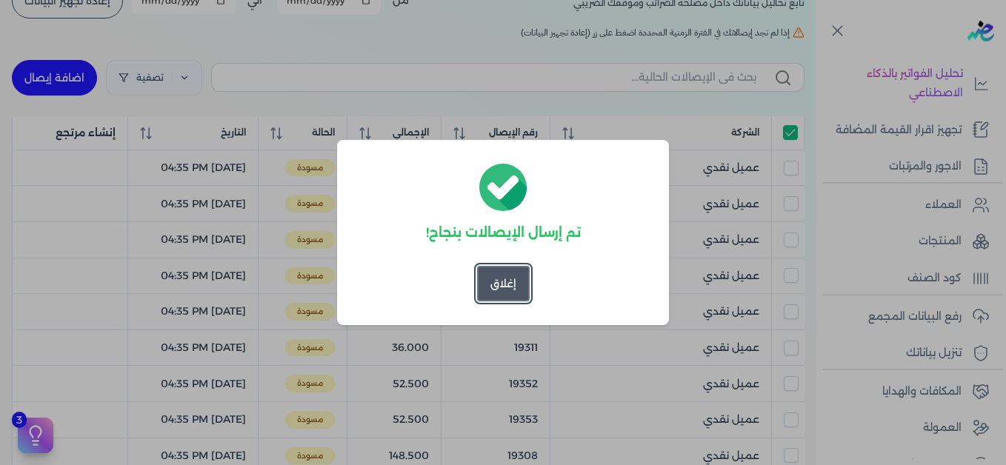
click at [491, 286] on button "إغلاق" at bounding box center [503, 284] width 53 height 36
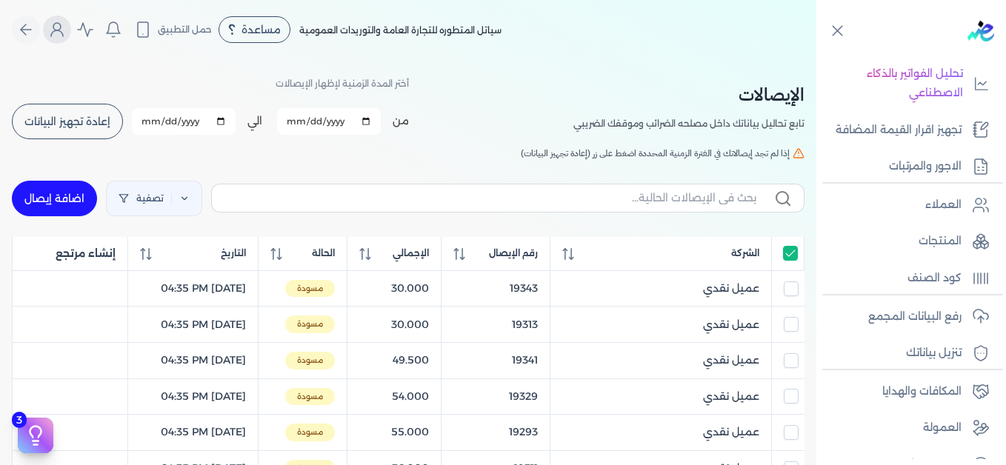
click at [60, 33] on icon "Global" at bounding box center [57, 30] width 18 height 18
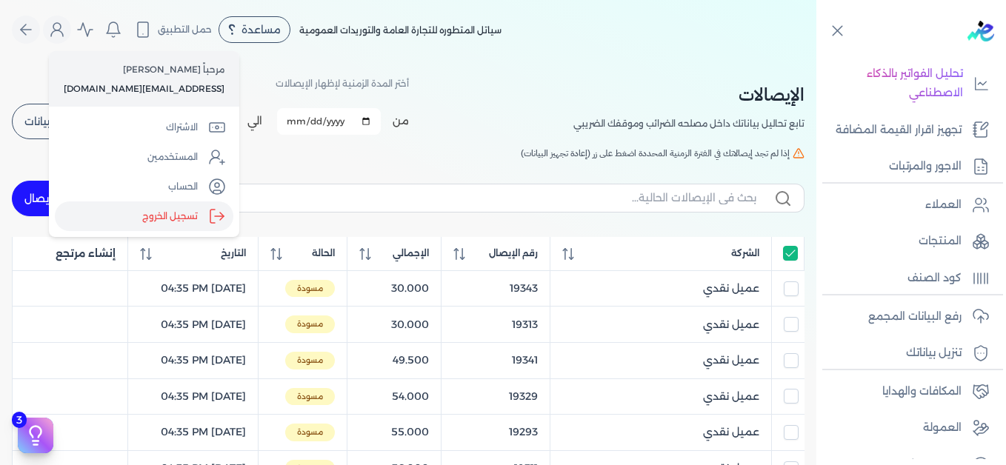
click at [149, 214] on label "تسجيل الخروج" at bounding box center [144, 216] width 179 height 30
click at [816, 59] on input "Close" at bounding box center [816, 59] width 0 height 0
